Goal: Information Seeking & Learning: Check status

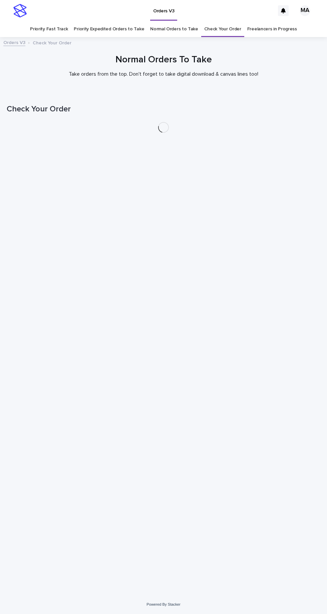
scroll to position [21, 0]
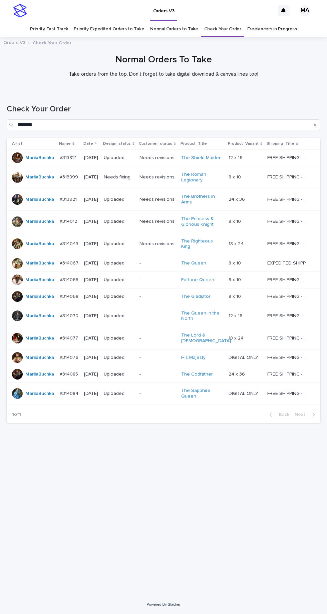
click at [220, 21] on link "Check Your Order" at bounding box center [222, 29] width 37 height 16
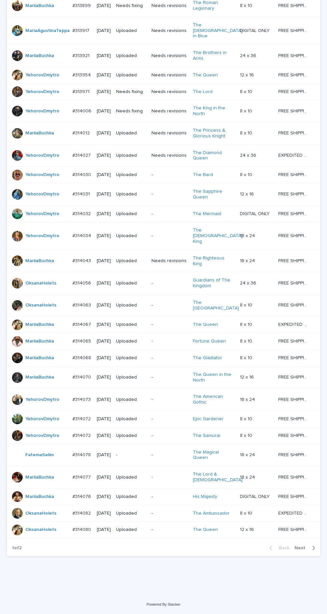
scroll to position [229, 0]
click at [314, 551] on icon "button" at bounding box center [313, 548] width 3 height 6
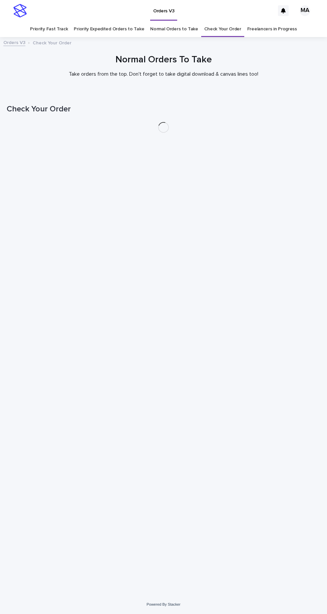
scroll to position [21, 0]
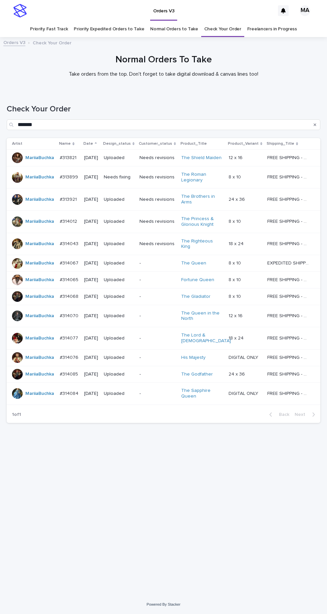
click at [222, 21] on link "Check Your Order" at bounding box center [222, 29] width 37 height 16
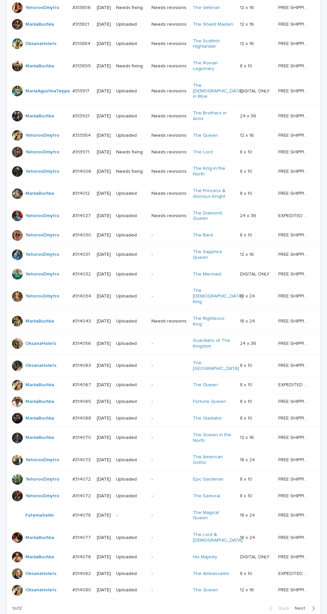
scroll to position [229, 0]
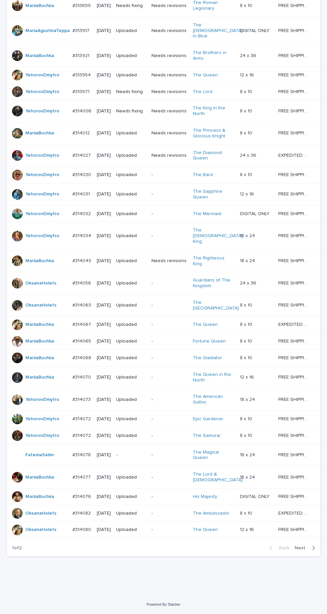
click at [312, 551] on icon "button" at bounding box center [313, 548] width 3 height 6
